Goal: Information Seeking & Learning: Learn about a topic

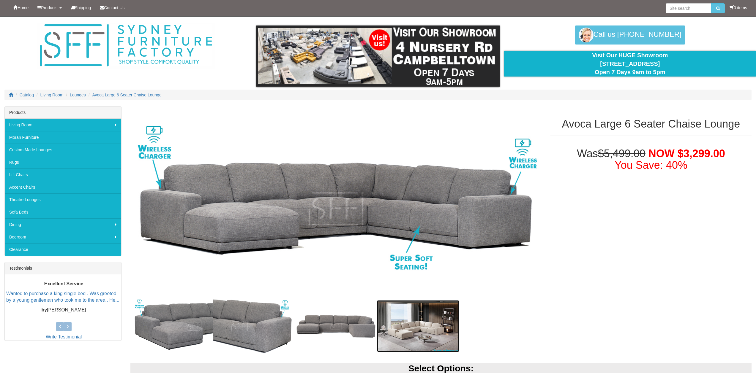
click at [435, 338] on img at bounding box center [418, 326] width 82 height 52
click at [348, 338] on img at bounding box center [336, 327] width 82 height 30
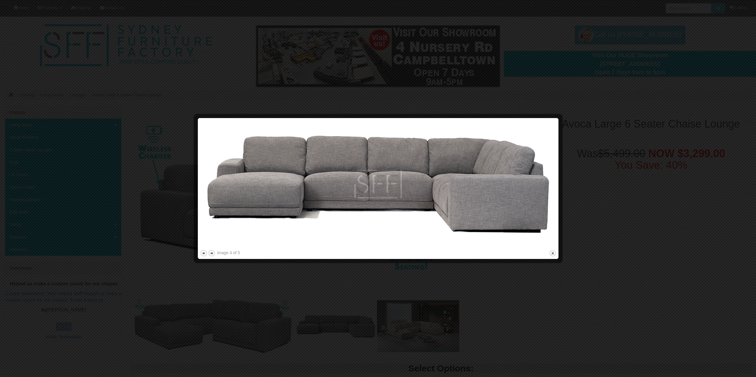
click at [455, 325] on div at bounding box center [378, 188] width 756 height 377
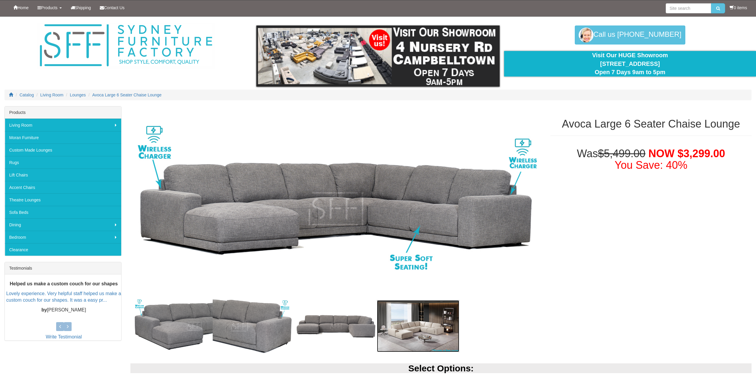
click at [441, 323] on img at bounding box center [418, 326] width 82 height 52
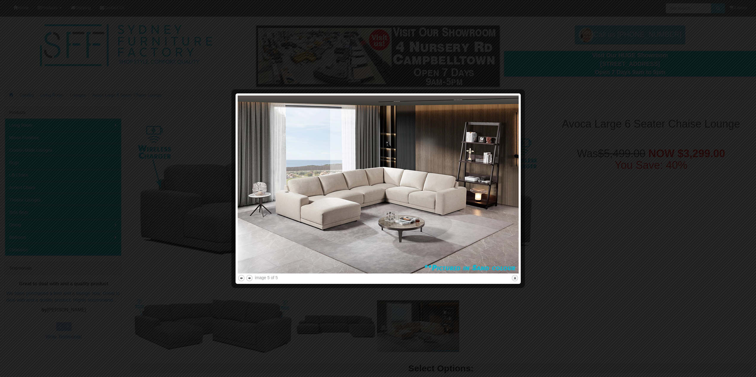
click at [224, 143] on div at bounding box center [378, 188] width 756 height 377
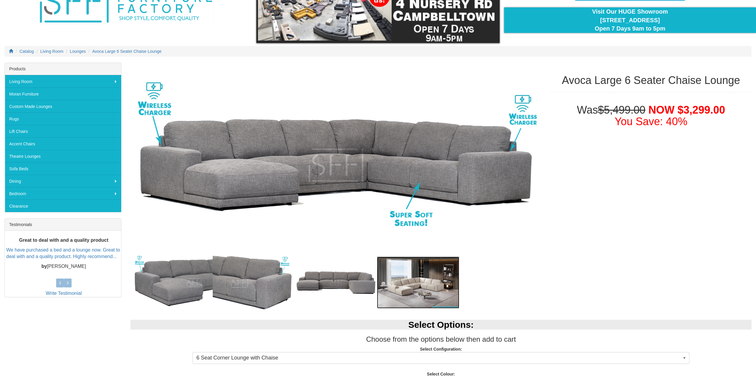
scroll to position [59, 0]
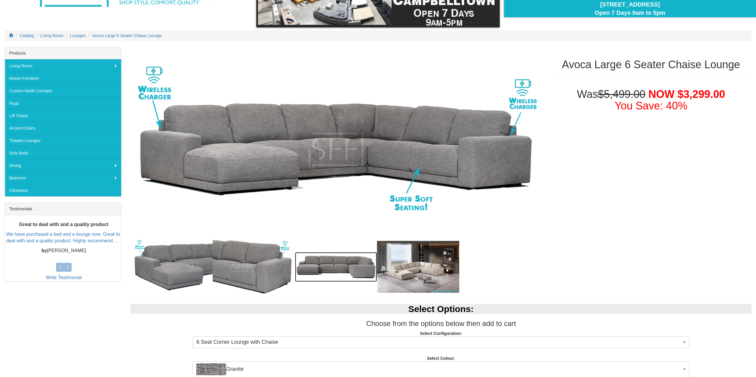
click at [331, 271] on img at bounding box center [336, 267] width 82 height 30
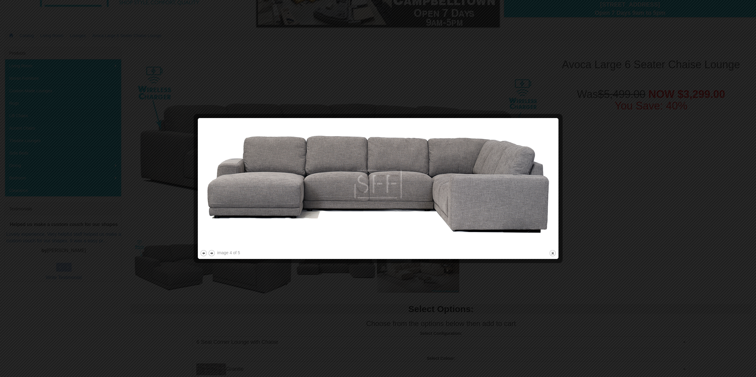
click at [311, 291] on div at bounding box center [378, 188] width 756 height 377
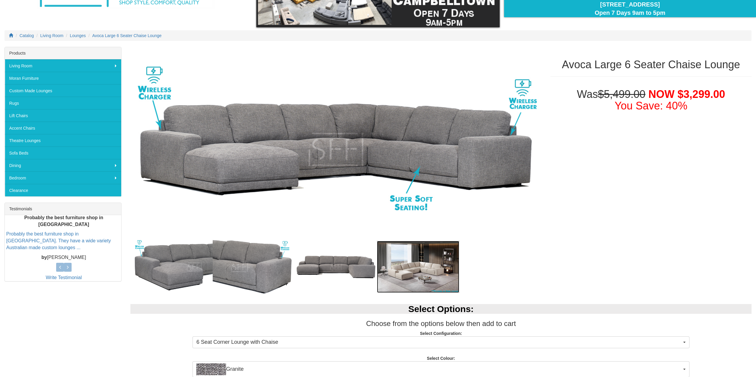
click at [410, 267] on img at bounding box center [418, 267] width 82 height 52
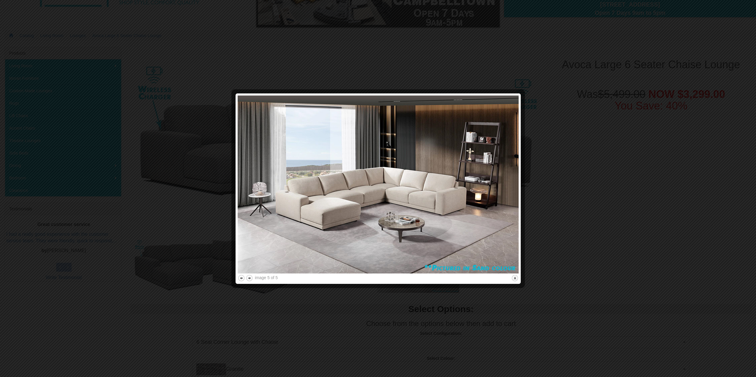
click at [348, 321] on div at bounding box center [378, 188] width 756 height 377
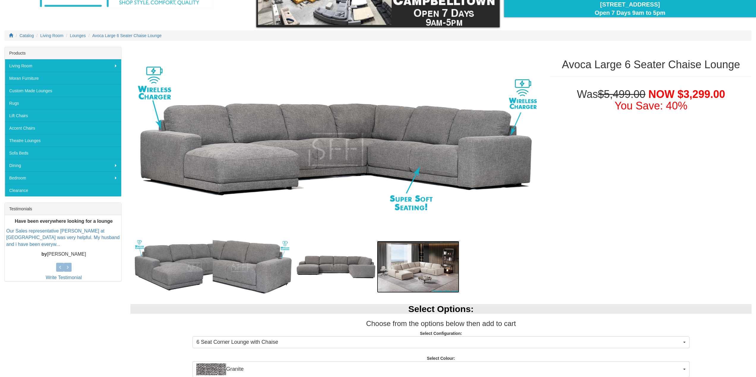
click at [407, 279] on img at bounding box center [418, 267] width 82 height 52
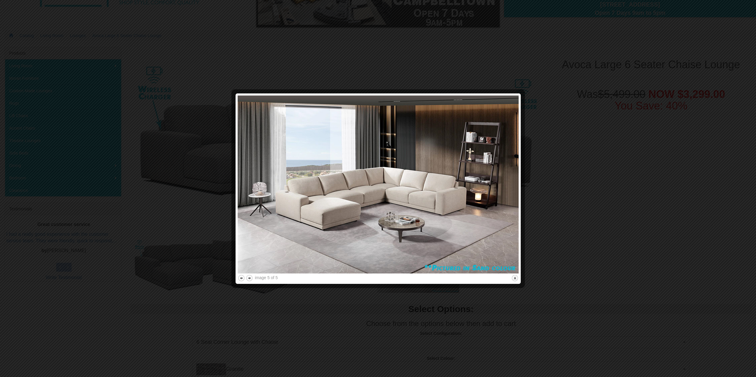
click at [371, 298] on div at bounding box center [378, 188] width 756 height 377
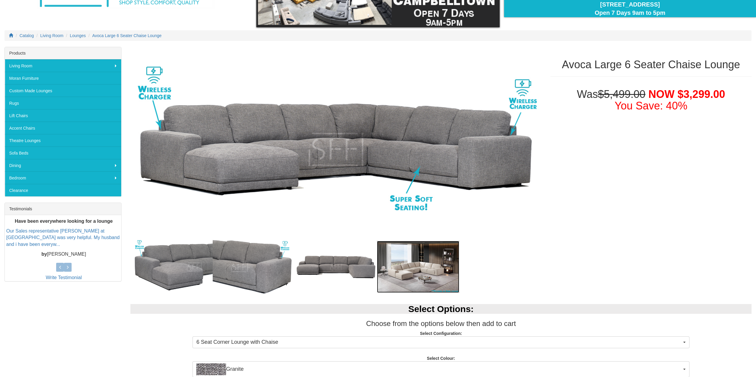
click at [429, 259] on img at bounding box center [418, 267] width 82 height 52
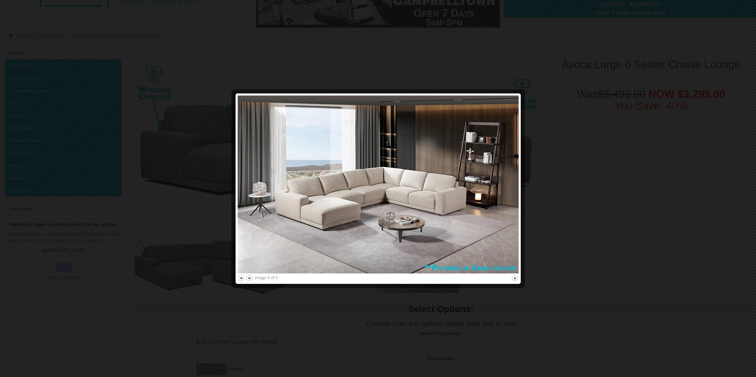
click at [318, 330] on div at bounding box center [378, 188] width 756 height 377
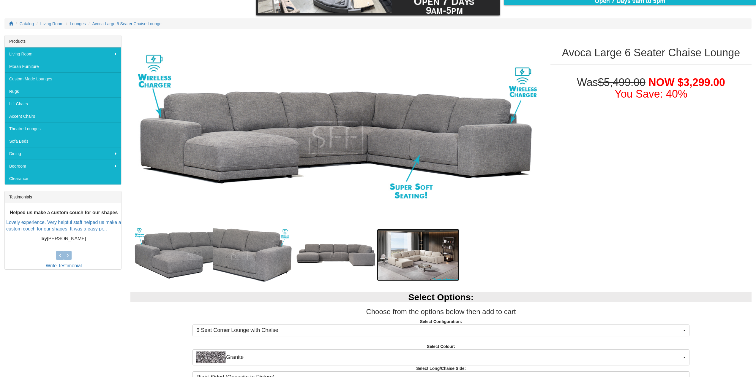
scroll to position [119, 0]
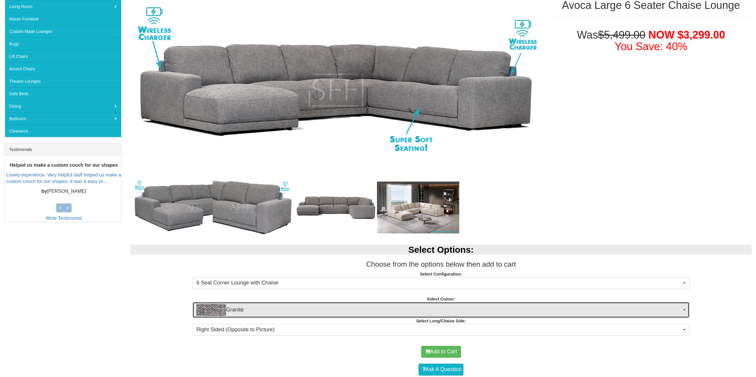
click at [337, 310] on span "Granite" at bounding box center [438, 310] width 485 height 12
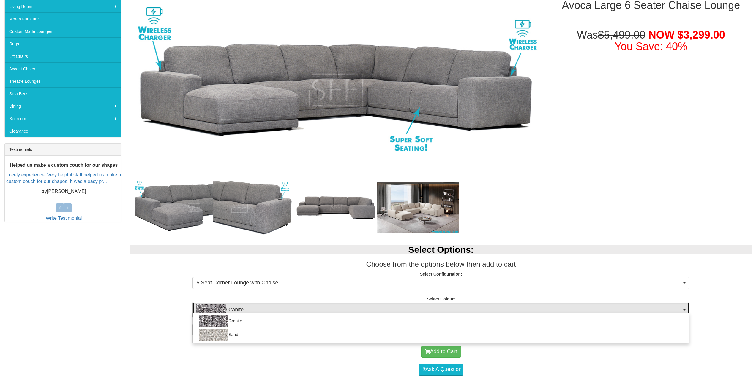
click at [337, 310] on span "Granite" at bounding box center [438, 310] width 485 height 12
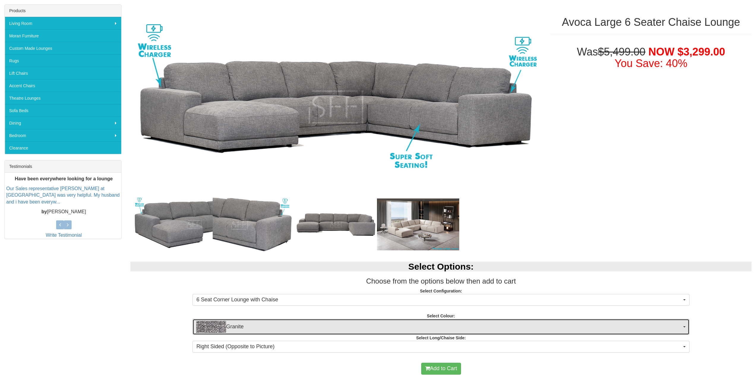
scroll to position [59, 0]
